Goal: Information Seeking & Learning: Learn about a topic

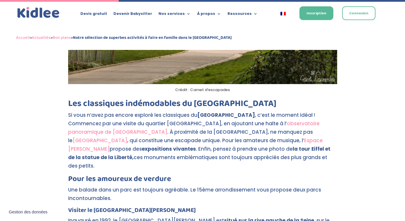
scroll to position [379, 0]
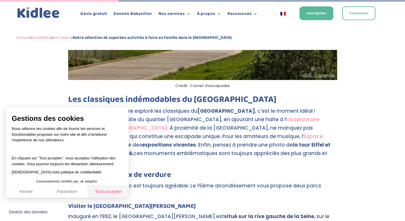
click at [102, 191] on button "Tout accepter" at bounding box center [108, 192] width 41 height 12
checkbox input "true"
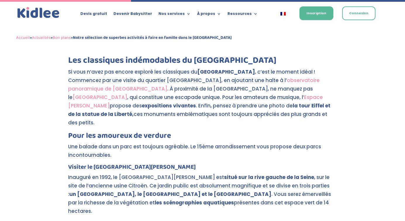
scroll to position [421, 0]
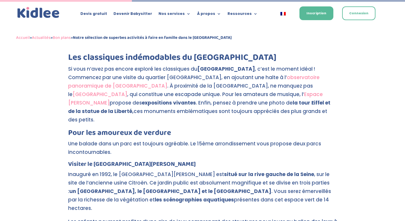
click at [100, 89] on link "observatoire panoramique de [GEOGRAPHIC_DATA]" at bounding box center [194, 82] width 252 height 16
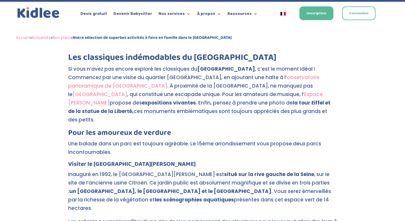
click at [127, 95] on link "[GEOGRAPHIC_DATA]" at bounding box center [100, 94] width 55 height 7
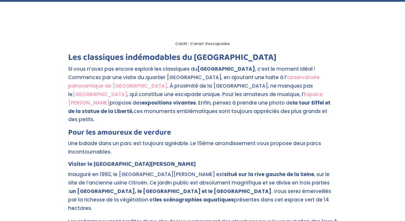
scroll to position [421, 0]
